Goal: Transaction & Acquisition: Purchase product/service

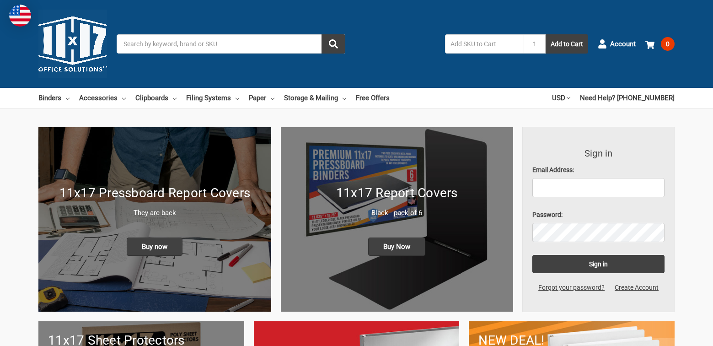
scroll to position [46, 0]
click at [236, 47] on input "Search" at bounding box center [231, 43] width 229 height 19
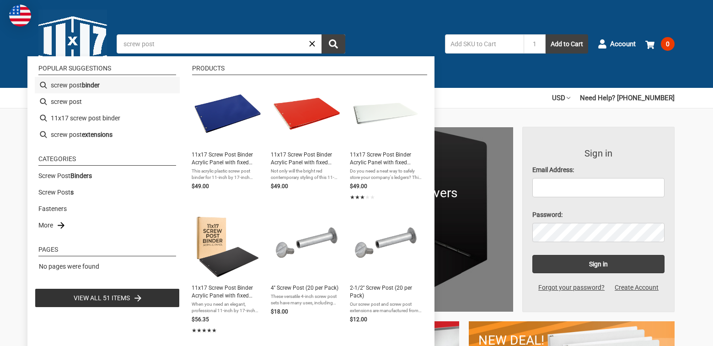
click at [90, 82] on b "binder" at bounding box center [91, 86] width 18 height 10
type input "screw post binder"
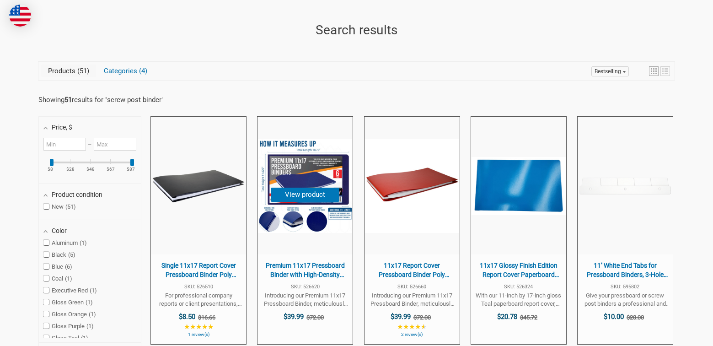
scroll to position [229, 0]
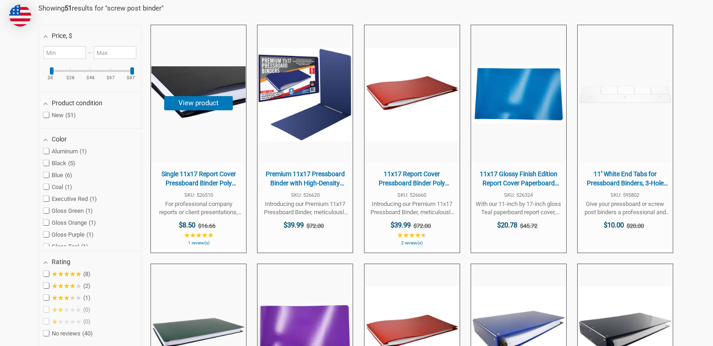
click at [205, 135] on img "Single 11x17 Report Cover Pressboard Binder Poly Panels Includes Fold-over Meta…" at bounding box center [198, 95] width 94 height 94
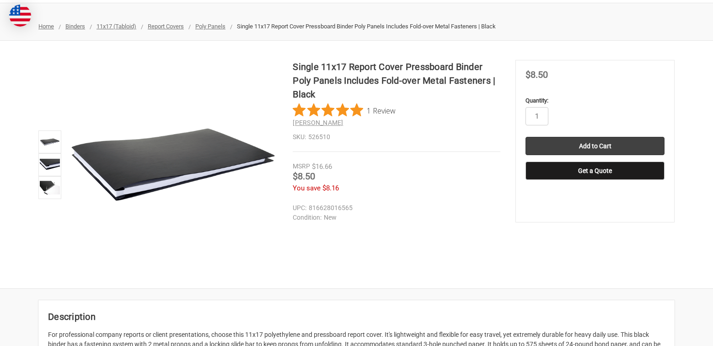
scroll to position [137, 0]
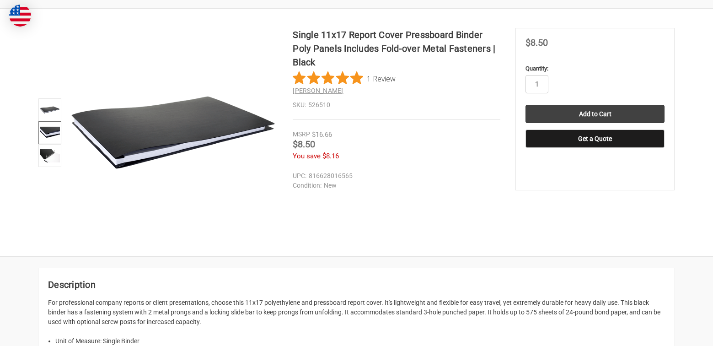
click at [57, 127] on img at bounding box center [50, 133] width 20 height 20
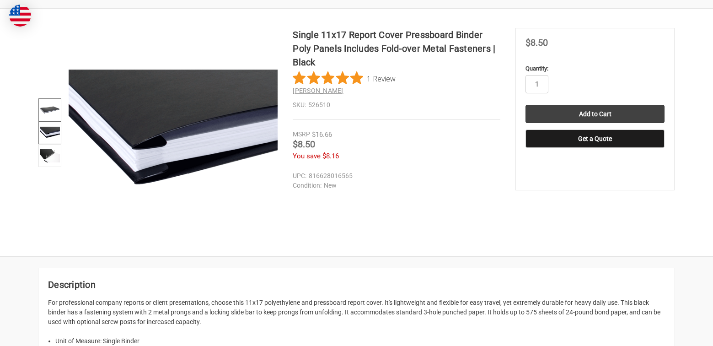
click at [56, 103] on img at bounding box center [50, 110] width 20 height 20
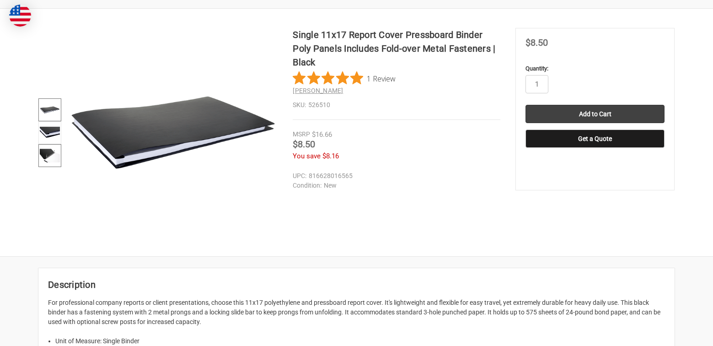
click at [53, 161] on img at bounding box center [50, 156] width 20 height 20
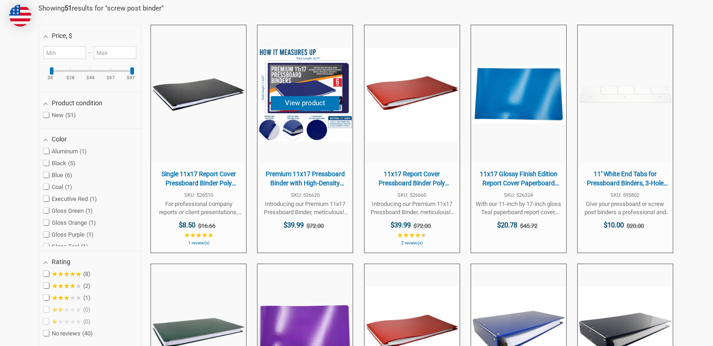
click at [309, 126] on img "Premium 11x17 Pressboard Binder with High-Density Polyethylene - 3" at bounding box center [305, 95] width 94 height 94
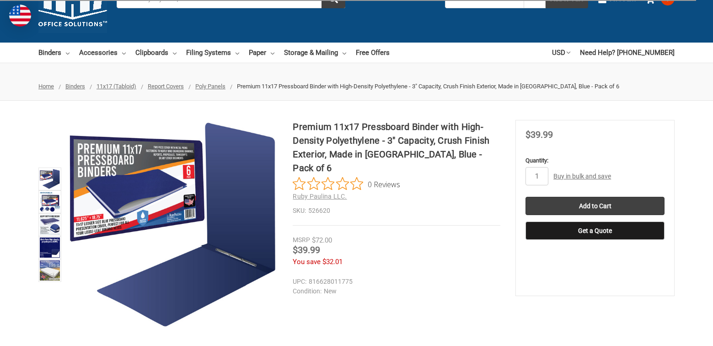
scroll to position [46, 0]
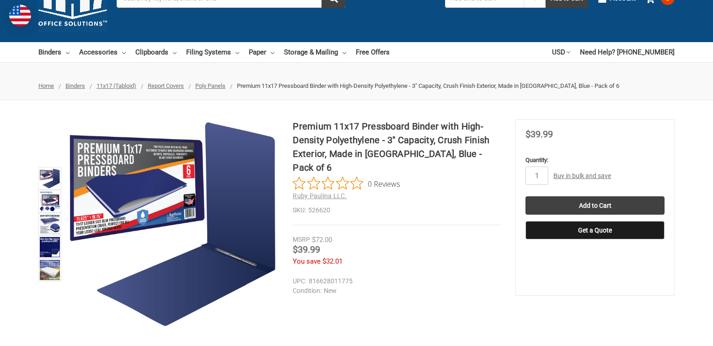
click at [203, 263] on img at bounding box center [173, 223] width 209 height 209
click at [47, 225] on img at bounding box center [50, 224] width 20 height 20
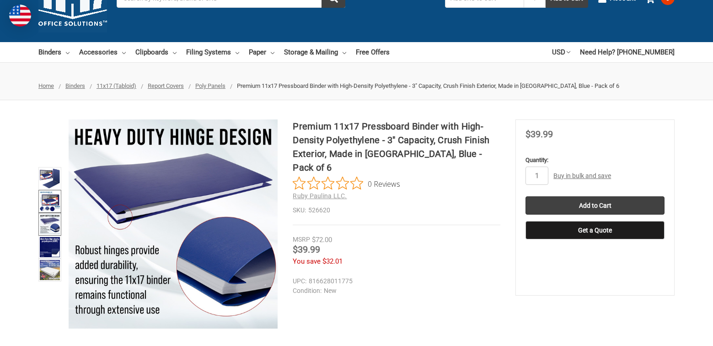
click at [52, 202] on img at bounding box center [50, 201] width 20 height 20
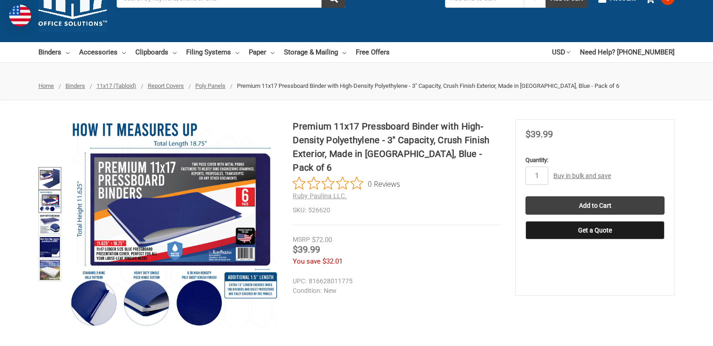
click at [52, 179] on img at bounding box center [50, 178] width 20 height 20
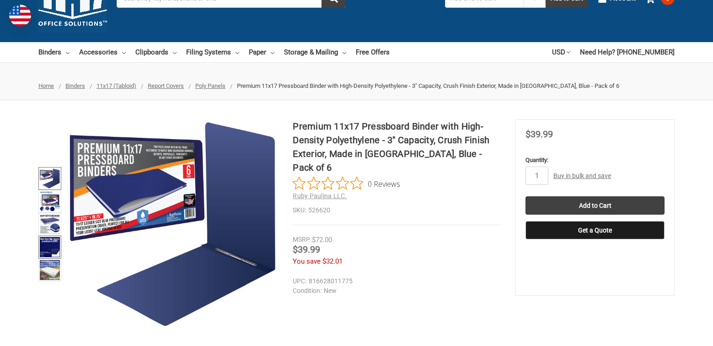
click at [48, 253] on img at bounding box center [50, 247] width 20 height 20
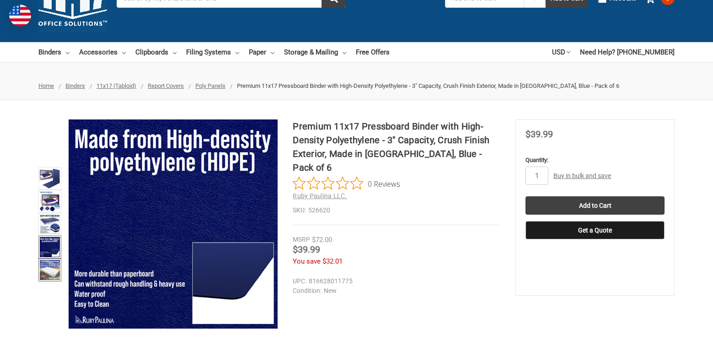
click at [51, 266] on img at bounding box center [50, 270] width 20 height 20
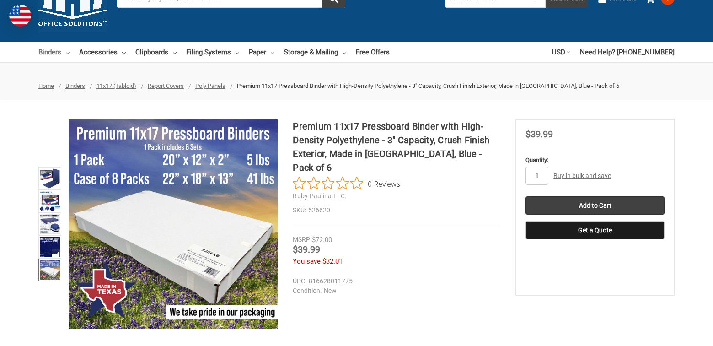
click at [49, 55] on link "Binders" at bounding box center [53, 52] width 31 height 20
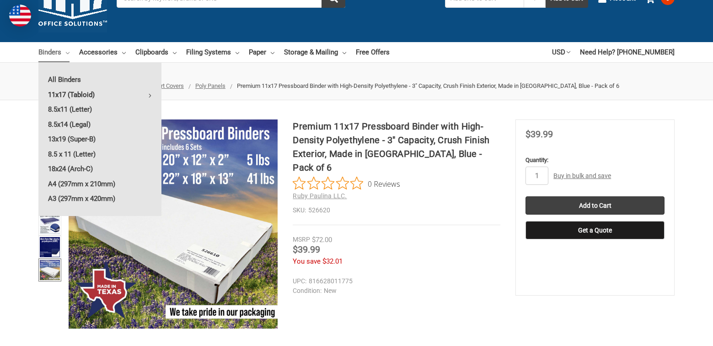
click at [65, 95] on link "11x17 (Tabloid)" at bounding box center [99, 94] width 123 height 15
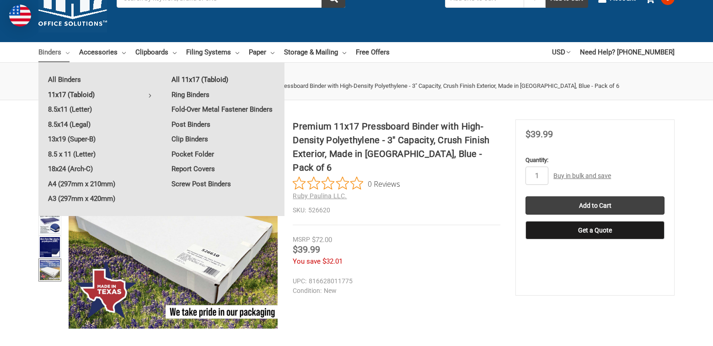
click at [182, 81] on link "All 11x17 (Tabloid)" at bounding box center [223, 79] width 123 height 15
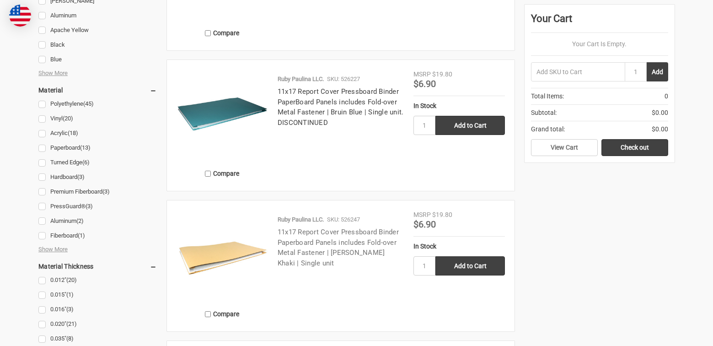
scroll to position [915, 0]
click at [311, 236] on h4 "11x17 Report Cover Pressboard Binder Paperboard Panels includes Fold-over Metal…" at bounding box center [341, 247] width 126 height 41
click at [307, 242] on link "11x17 Report Cover Pressboard Binder Paperboard Panels includes Fold-over Metal…" at bounding box center [338, 246] width 121 height 39
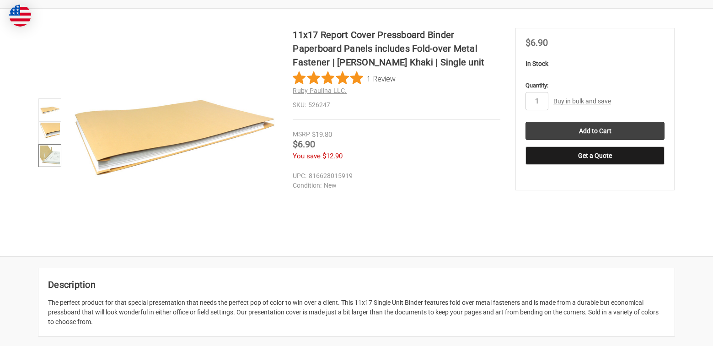
click at [50, 156] on img at bounding box center [50, 156] width 20 height 20
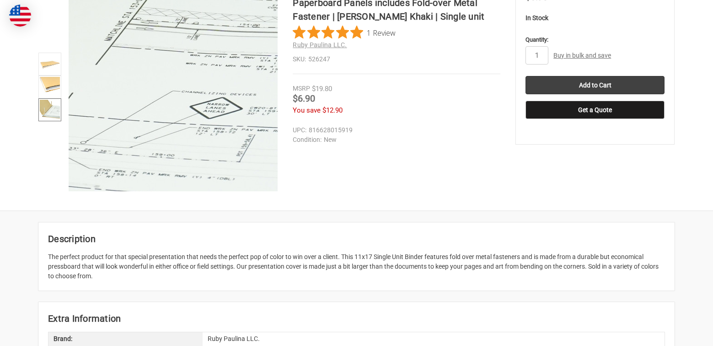
scroll to position [137, 0]
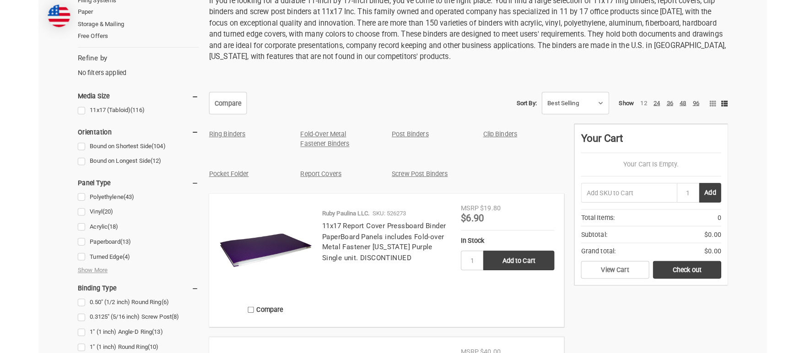
scroll to position [320, 0]
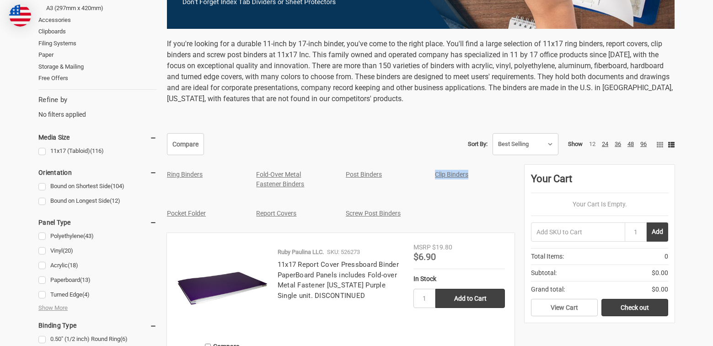
drag, startPoint x: 433, startPoint y: 172, endPoint x: 472, endPoint y: 171, distance: 38.9
click at [472, 171] on div "Clip Binders" at bounding box center [471, 175] width 80 height 20
drag, startPoint x: 459, startPoint y: 173, endPoint x: 421, endPoint y: 171, distance: 38.5
click at [421, 171] on div "Ring Binders Fold-Over Metal Fastener Binders Post Binders Clip Binders Pocket …" at bounding box center [336, 199] width 358 height 68
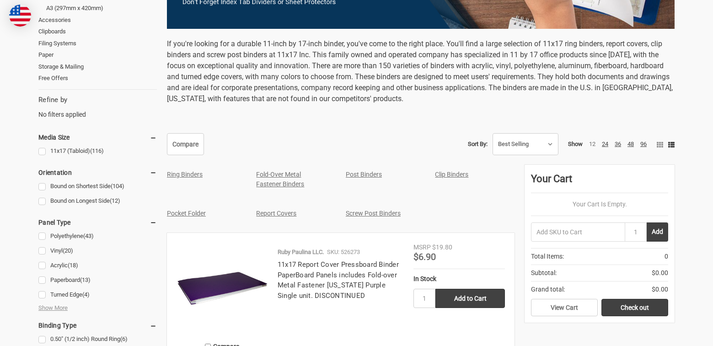
drag, startPoint x: 429, startPoint y: 170, endPoint x: 476, endPoint y: 175, distance: 47.4
click at [476, 175] on div "Clip Binders" at bounding box center [471, 175] width 90 height 20
click at [479, 173] on div "Clip Binders" at bounding box center [471, 175] width 80 height 20
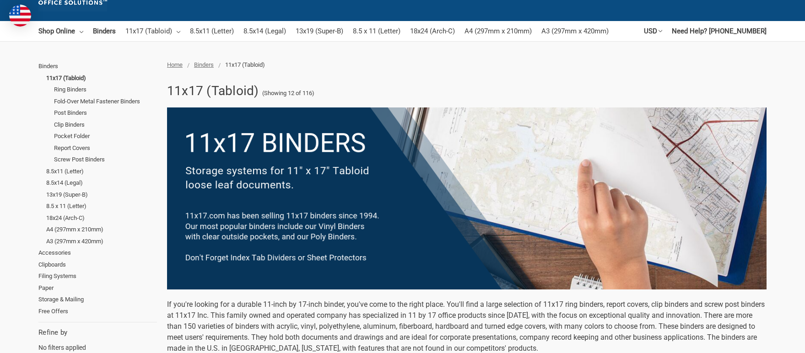
scroll to position [0, 0]
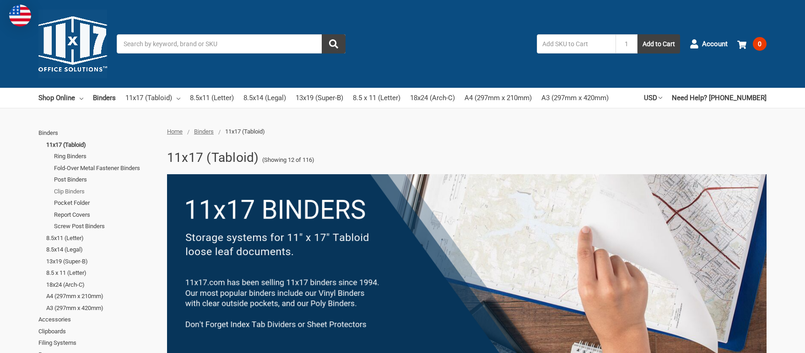
click at [76, 193] on link "Clip Binders" at bounding box center [105, 192] width 103 height 12
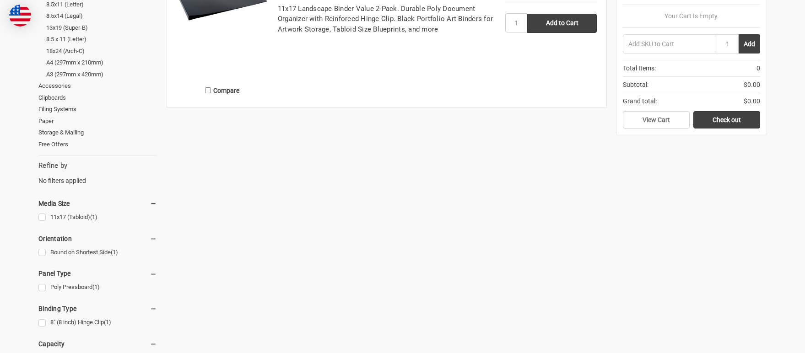
scroll to position [137, 0]
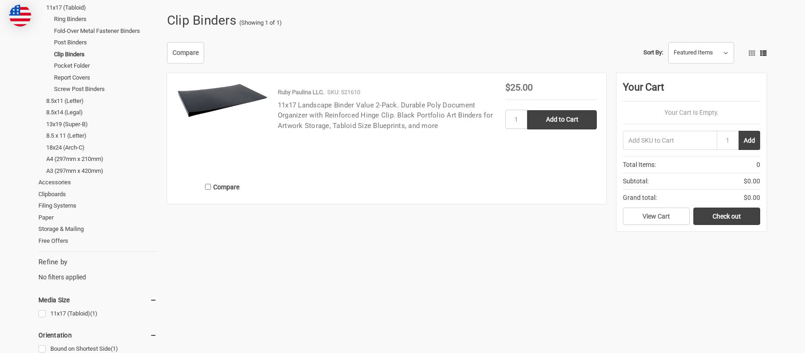
click at [304, 105] on link "11x17 Landscape Binder Value 2-Pack. Durable Poly Document Organizer with Reinf…" at bounding box center [385, 115] width 215 height 29
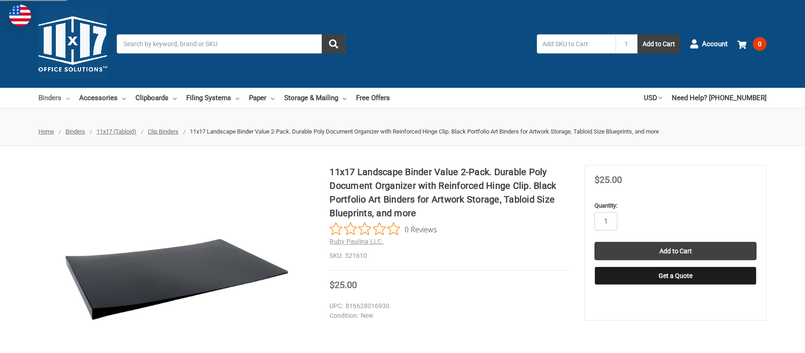
click at [65, 100] on link "Binders" at bounding box center [53, 98] width 31 height 20
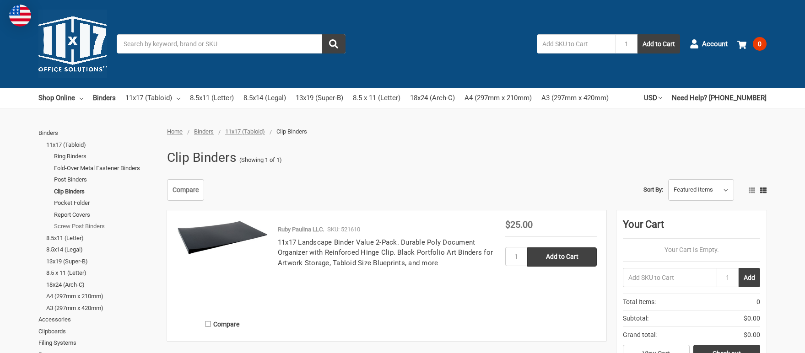
click at [90, 224] on link "Screw Post Binders" at bounding box center [105, 227] width 103 height 12
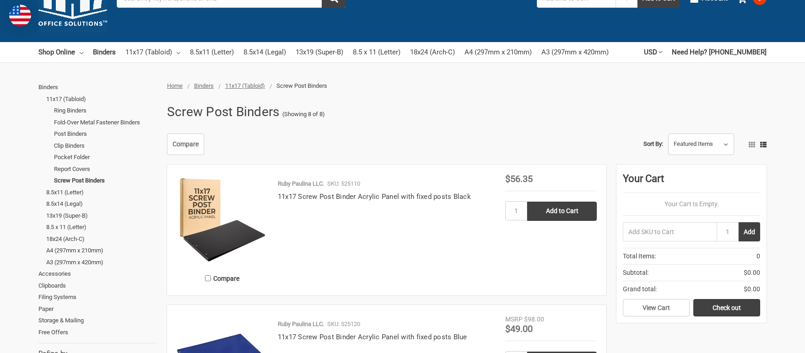
scroll to position [137, 0]
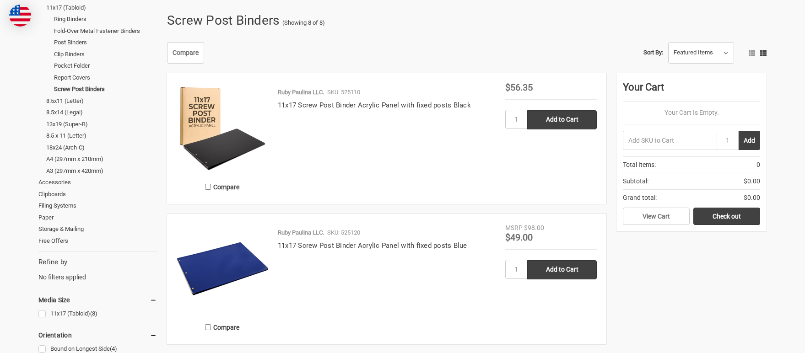
click at [238, 271] on img at bounding box center [223, 269] width 92 height 92
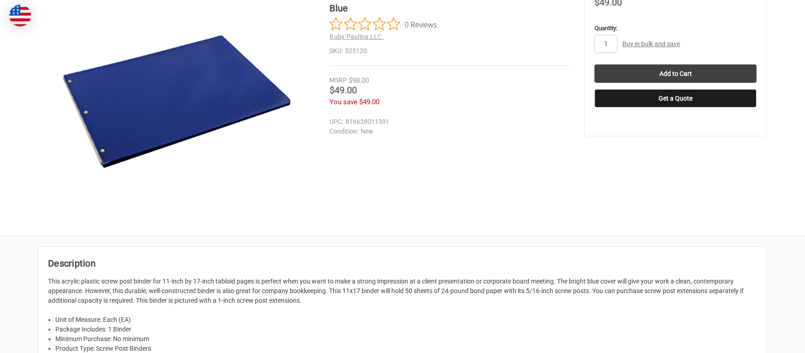
scroll to position [92, 0]
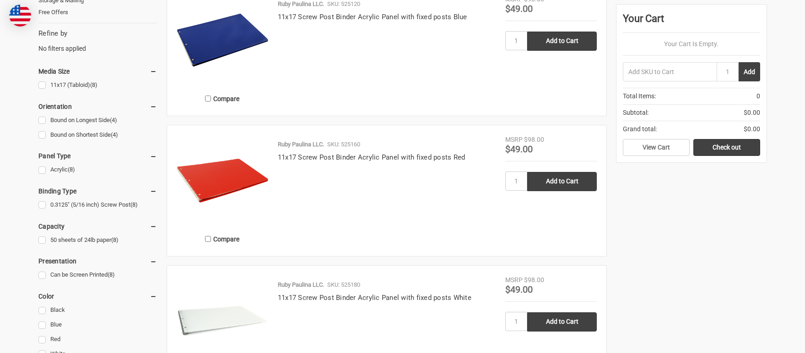
click at [218, 188] on img at bounding box center [223, 181] width 92 height 92
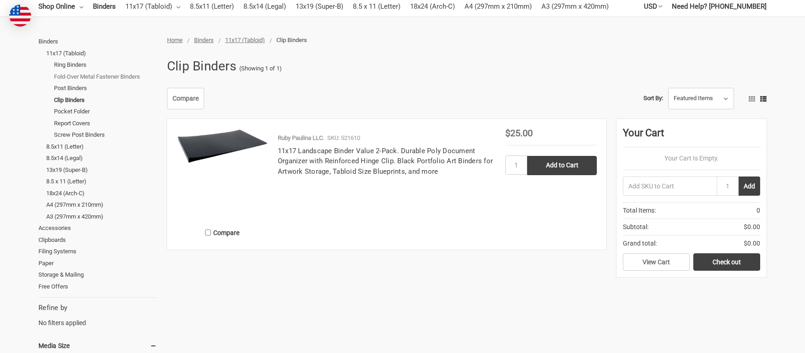
click at [84, 72] on link "Fold-Over Metal Fastener Binders" at bounding box center [105, 77] width 103 height 12
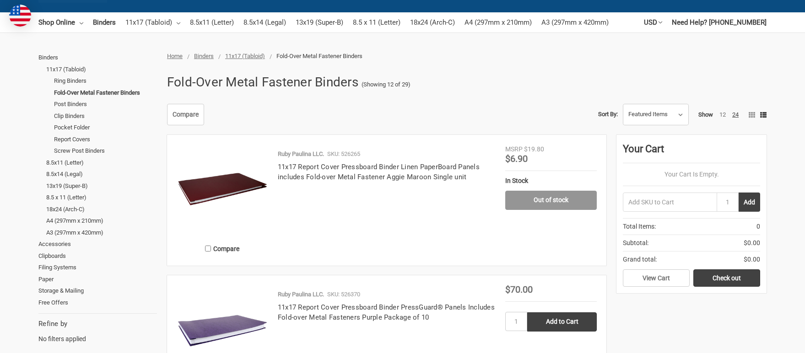
scroll to position [92, 0]
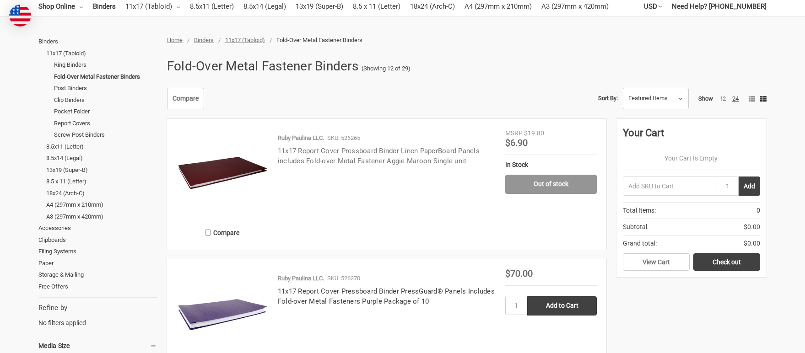
click at [321, 161] on link "11x17 Report Cover Pressboard Binder Linen PaperBoard Panels includes Fold-over…" at bounding box center [379, 156] width 202 height 19
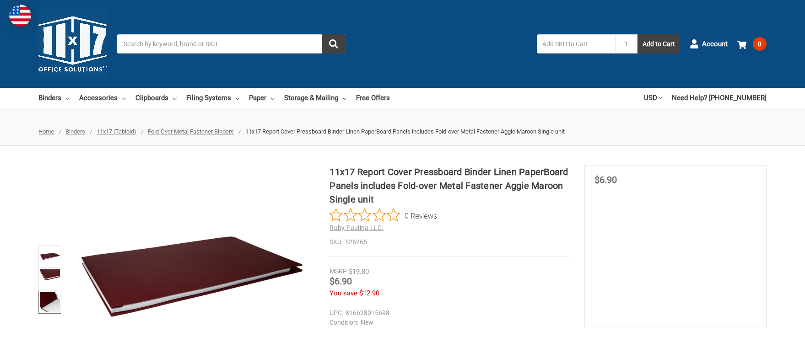
click at [49, 299] on img at bounding box center [50, 302] width 20 height 20
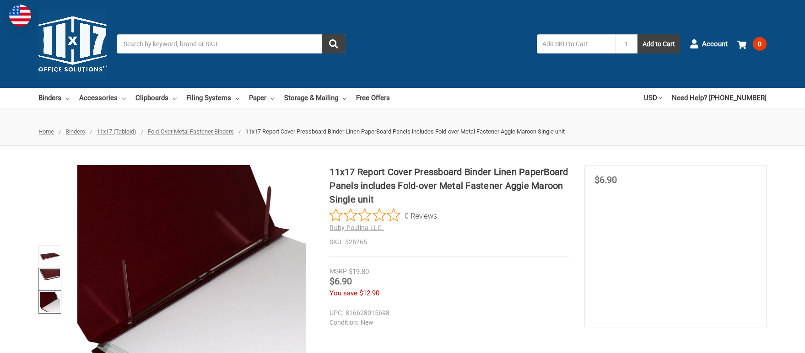
click at [52, 276] on img at bounding box center [50, 280] width 20 height 20
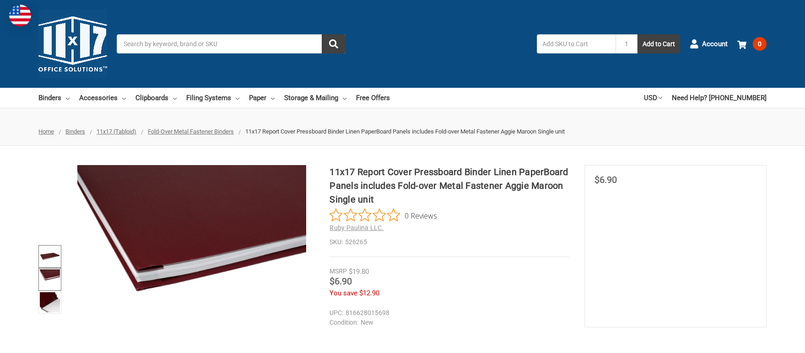
click at [43, 253] on img at bounding box center [50, 257] width 20 height 20
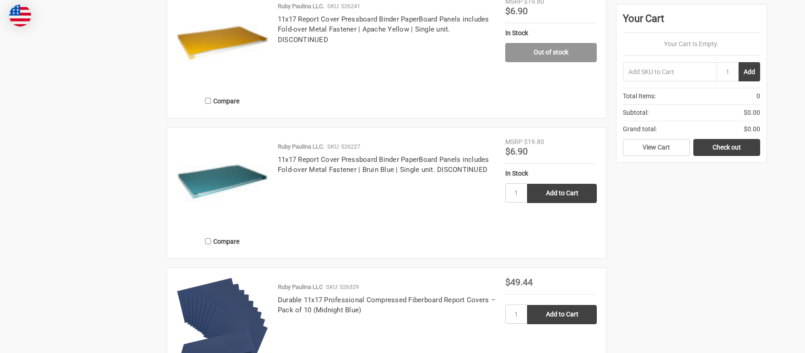
scroll to position [1327, 0]
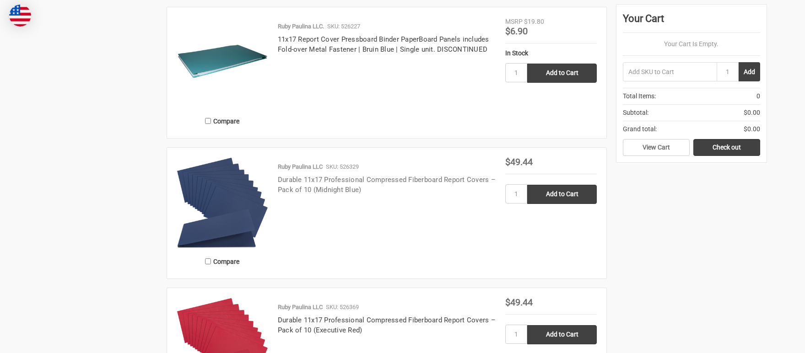
click at [323, 192] on link "Durable 11x17 Professional Compressed Fiberboard Report Covers – Pack of 10 (Mi…" at bounding box center [387, 185] width 218 height 19
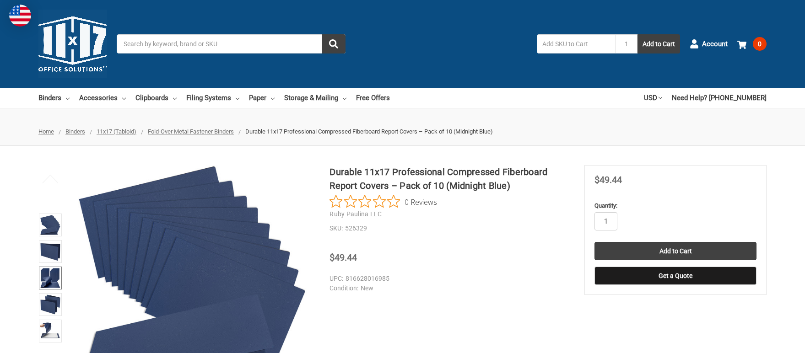
click at [52, 277] on img at bounding box center [50, 278] width 20 height 20
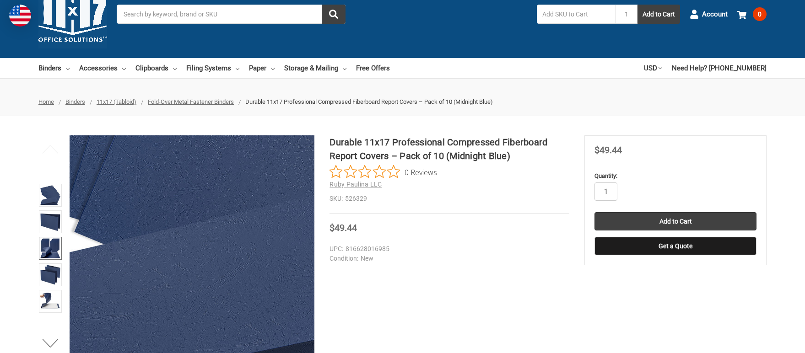
scroll to position [46, 0]
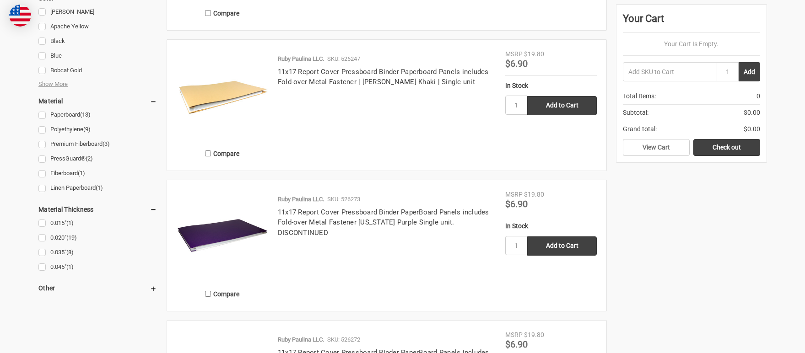
scroll to position [732, 0]
click at [316, 83] on link "11x17 Report Cover Pressboard Binder Paperboard Panels includes Fold-over Metal…" at bounding box center [383, 77] width 211 height 19
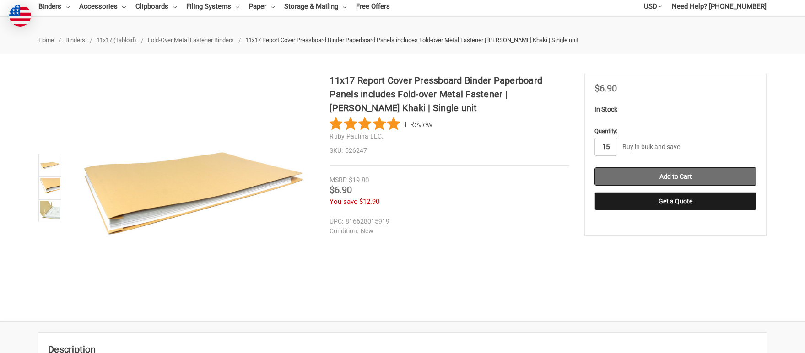
type input "15"
click at [671, 180] on input "Add to Cart" at bounding box center [675, 176] width 162 height 18
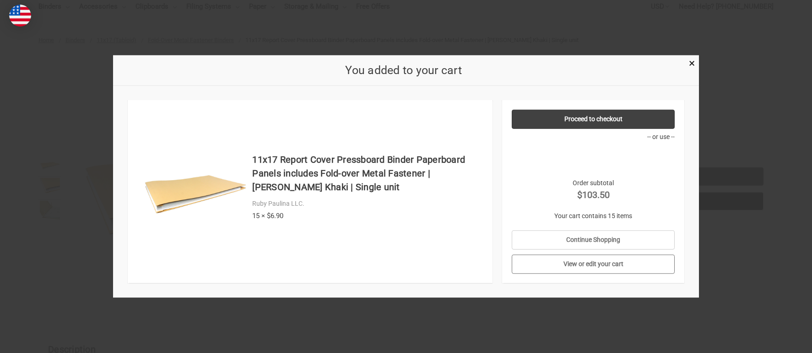
click at [588, 261] on link "View or edit your cart" at bounding box center [593, 264] width 163 height 19
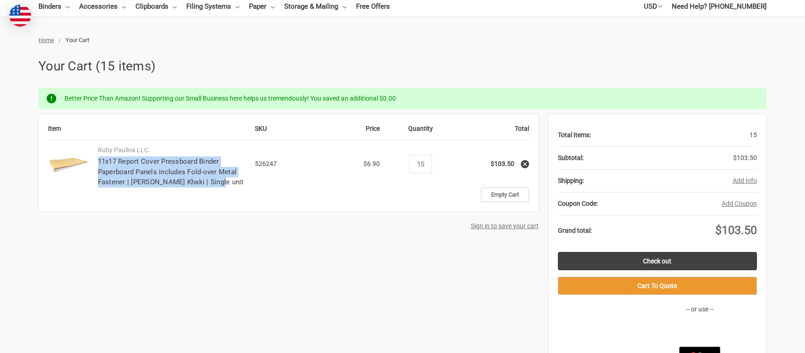
drag, startPoint x: 222, startPoint y: 179, endPoint x: 87, endPoint y: 158, distance: 136.1
click at [88, 158] on tr "Ruby Paulina LLC. 11x17 Report Cover Pressboard Binder Paperboard Panels includ…" at bounding box center [288, 163] width 481 height 47
copy tr "Ruby Paulina LLC. 11x17 Report Cover Pressboard Binder Paperboard Panels includ…"
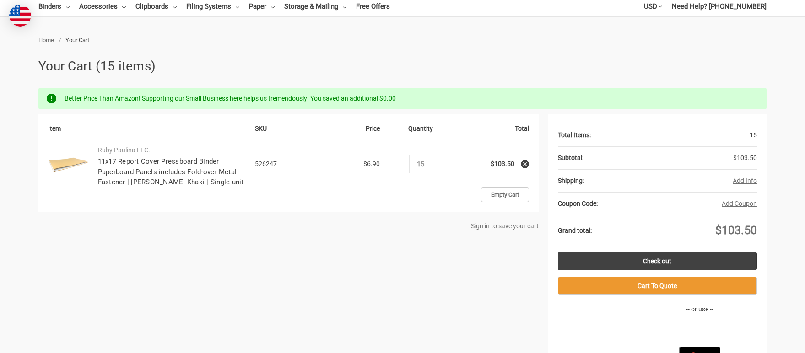
click at [427, 190] on td "Empty Cart" at bounding box center [421, 195] width 216 height 15
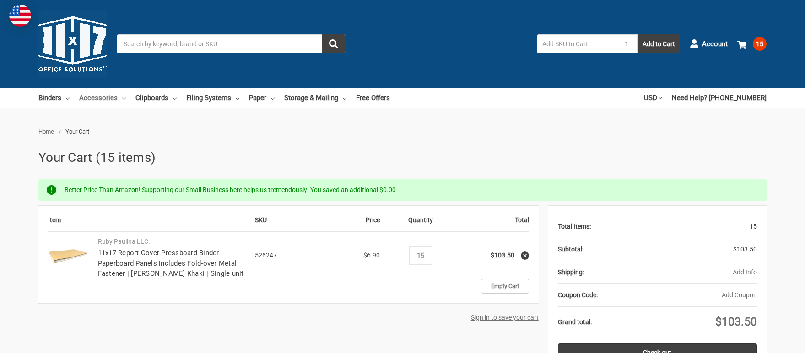
click at [108, 97] on link "Accessories" at bounding box center [102, 98] width 47 height 20
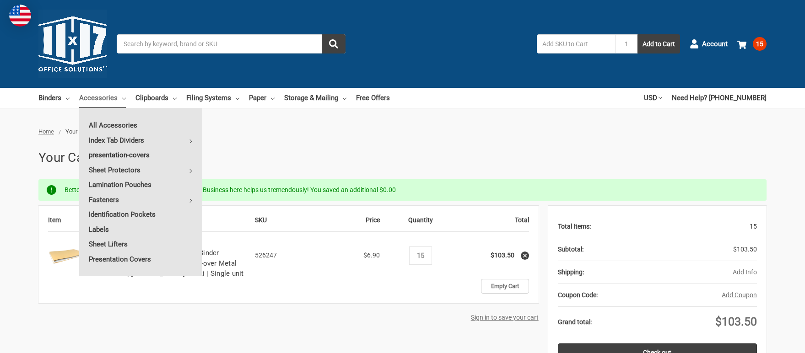
click at [126, 156] on link "presentation-covers" at bounding box center [140, 155] width 123 height 15
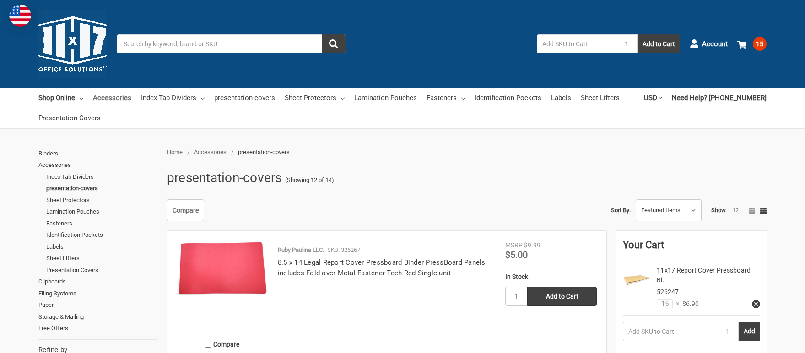
click at [115, 98] on link "Accessories" at bounding box center [112, 98] width 38 height 20
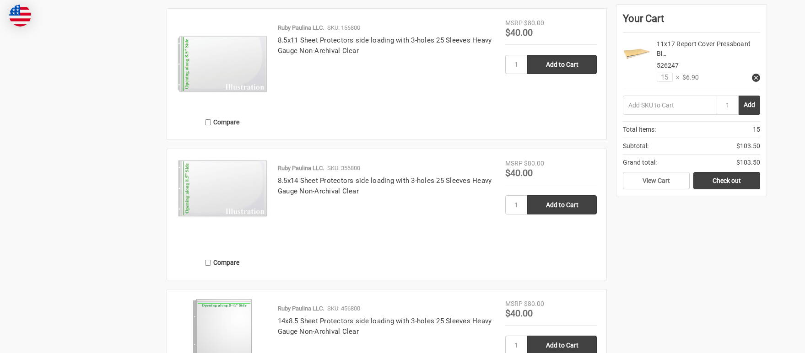
scroll to position [961, 0]
